Goal: Information Seeking & Learning: Learn about a topic

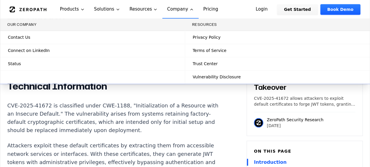
scroll to position [404, 0]
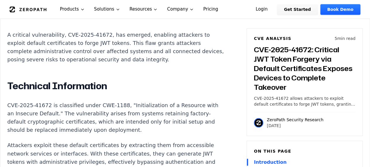
click at [145, 127] on p "CVE-2025-41672 is classified under CWE-1188, "Initialization of a Resource with…" at bounding box center [116, 117] width 218 height 33
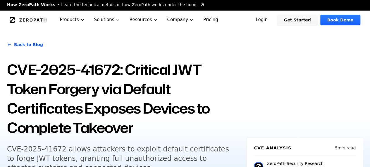
scroll to position [0, 0]
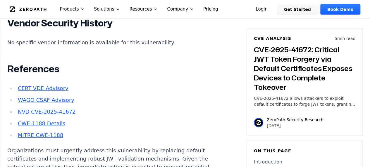
scroll to position [698, 0]
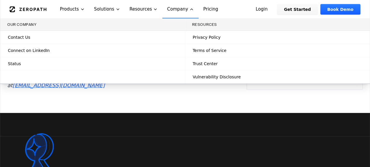
scroll to position [832, 0]
